Goal: Find specific page/section: Find specific page/section

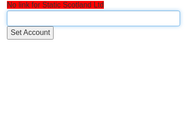
click at [54, 16] on input "text" at bounding box center [93, 19] width 173 height 16
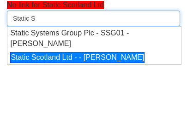
click at [71, 64] on div "Static Scotland Ltd - - [PERSON_NAME]" at bounding box center [77, 58] width 134 height 12
type input "Static Scotland Ltd - - [PERSON_NAME]"
